Goal: Task Accomplishment & Management: Manage account settings

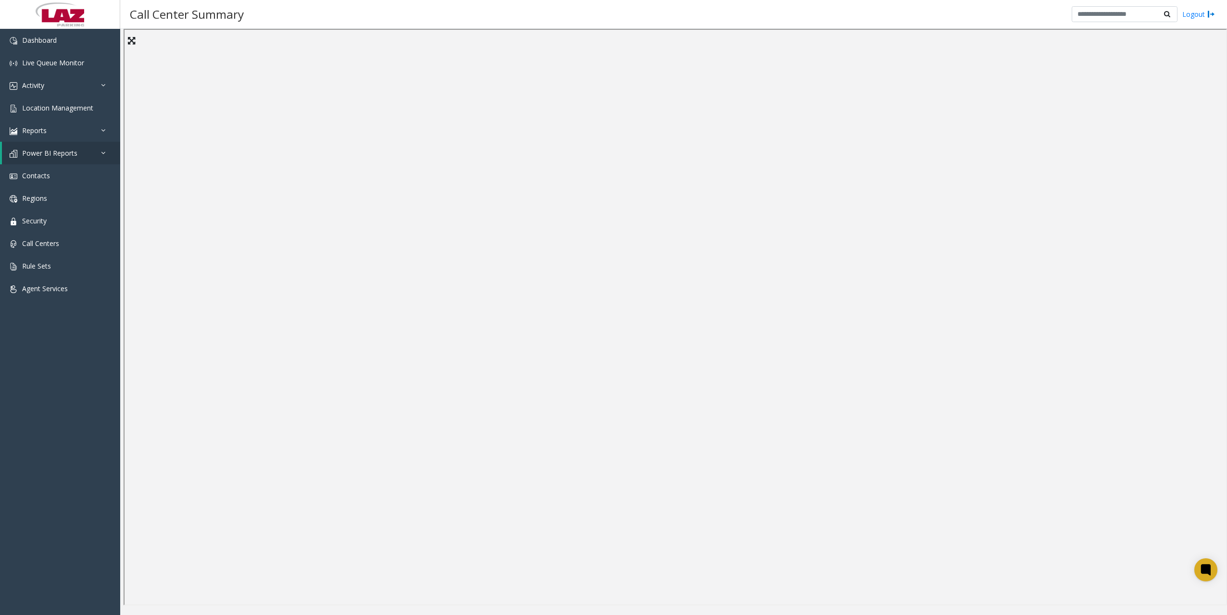
click at [474, 27] on div "Call Center Summary Logout" at bounding box center [673, 14] width 1107 height 29
click at [593, 17] on div "Call Center Summary Logout" at bounding box center [673, 14] width 1107 height 29
